Goal: Task Accomplishment & Management: Use online tool/utility

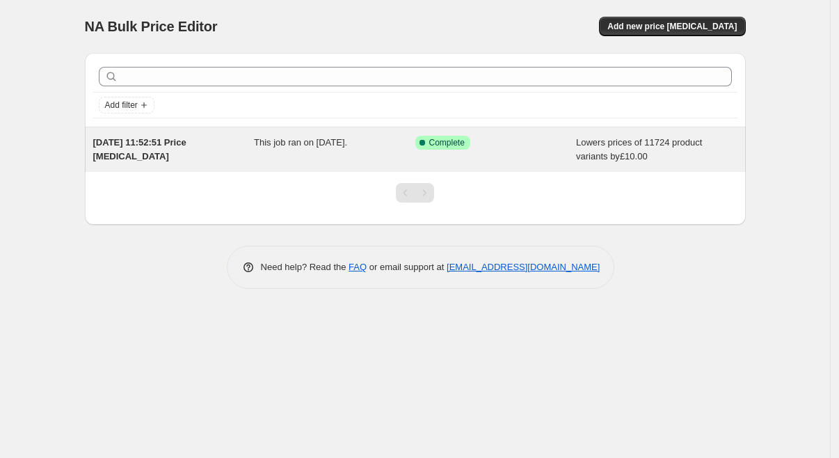
click at [242, 151] on div "[DATE] 11:52:51 Price [MEDICAL_DATA]" at bounding box center [173, 150] width 161 height 28
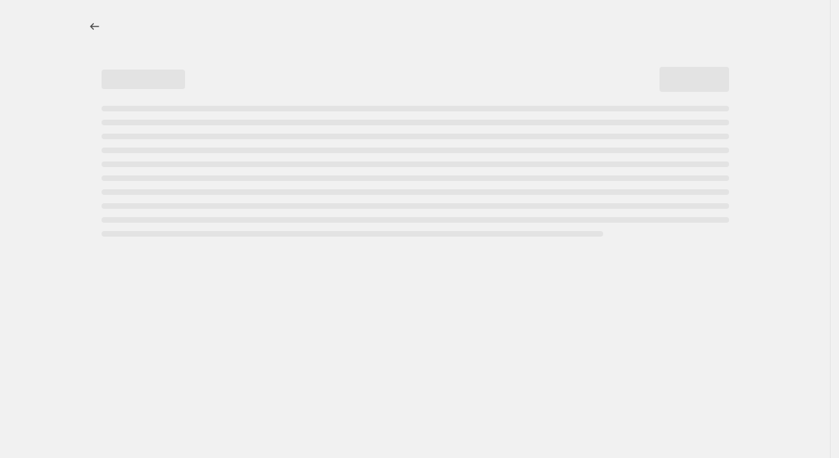
select select "by"
select select "percentage"
select select "vendor"
select select "product_status"
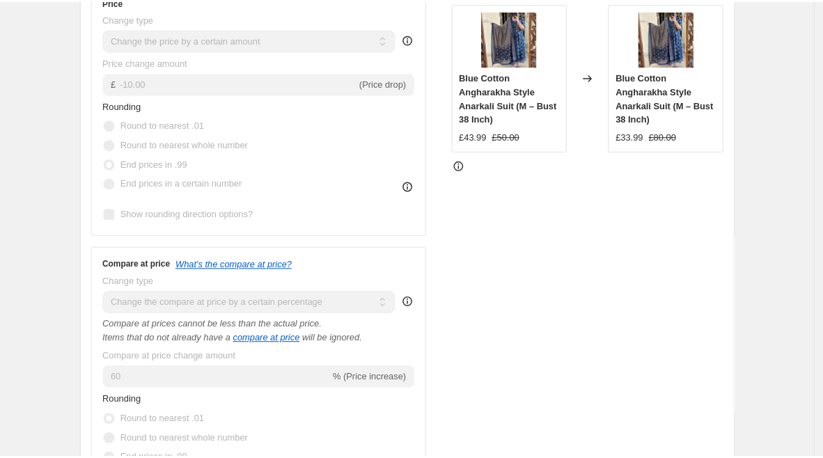
scroll to position [409, 0]
